Goal: Find specific page/section: Find specific page/section

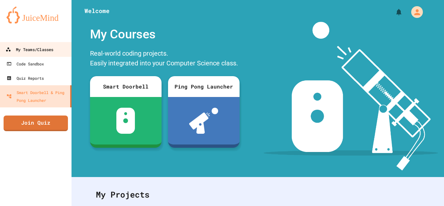
click at [47, 48] on div "My Teams/Classes" at bounding box center [30, 49] width 48 height 8
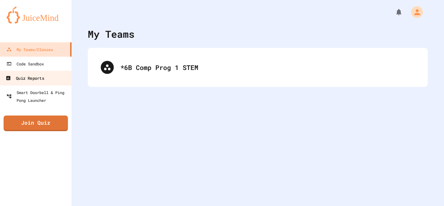
click at [46, 74] on link "Quiz Reports" at bounding box center [36, 77] width 74 height 15
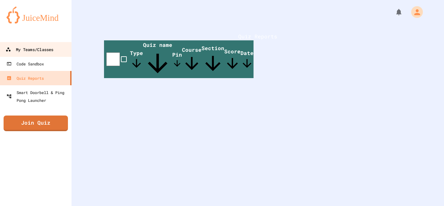
click at [53, 46] on div "My Teams/Classes" at bounding box center [30, 49] width 48 height 8
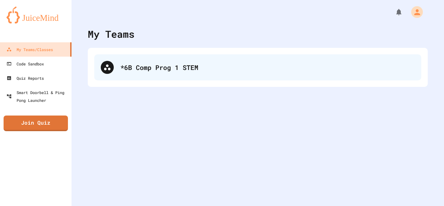
click at [181, 72] on div "*6B Comp Prog 1 STEM" at bounding box center [257, 67] width 327 height 26
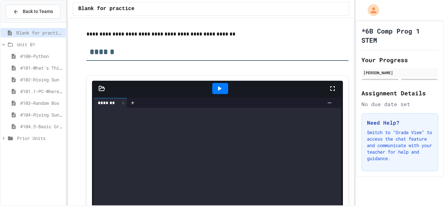
click at [44, 123] on span "#104.5-Basic Graphics Review" at bounding box center [41, 126] width 43 height 7
